Goal: Transaction & Acquisition: Purchase product/service

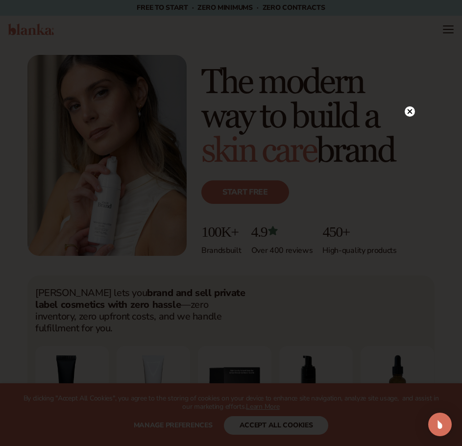
click at [408, 111] on circle at bounding box center [410, 111] width 10 height 10
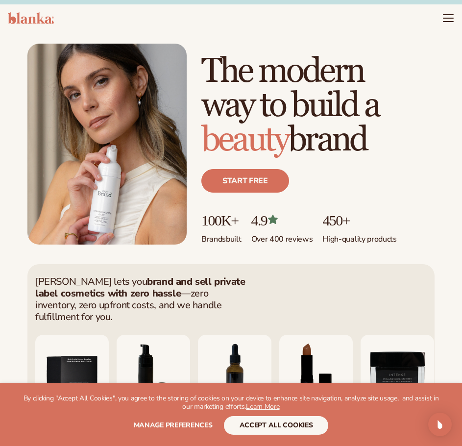
scroll to position [10, 0]
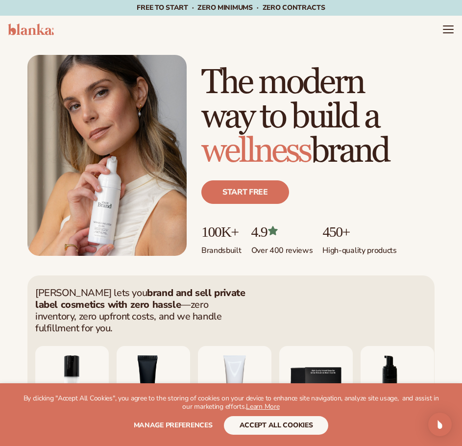
click at [148, 26] on header "Cart product catalog The Lab by Blanka" at bounding box center [231, 29] width 462 height 27
